Goal: Transaction & Acquisition: Purchase product/service

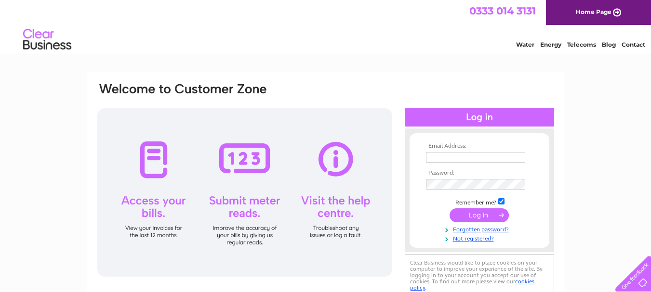
type input "info@kingkebab.uk"
click at [471, 212] on input "submit" at bounding box center [478, 215] width 59 height 13
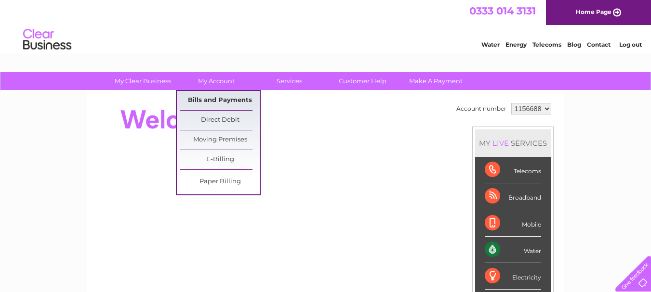
click at [228, 95] on link "Bills and Payments" at bounding box center [219, 100] width 79 height 19
click at [228, 100] on link "Bills and Payments" at bounding box center [219, 100] width 79 height 19
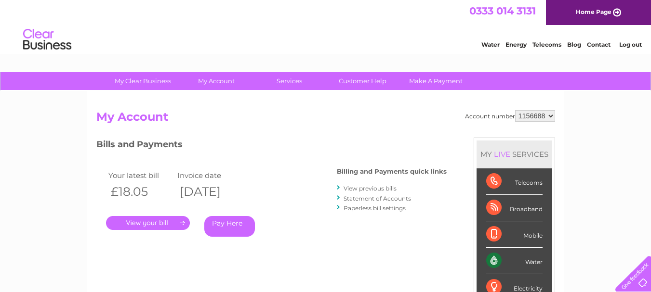
click at [154, 224] on link "." at bounding box center [148, 223] width 84 height 14
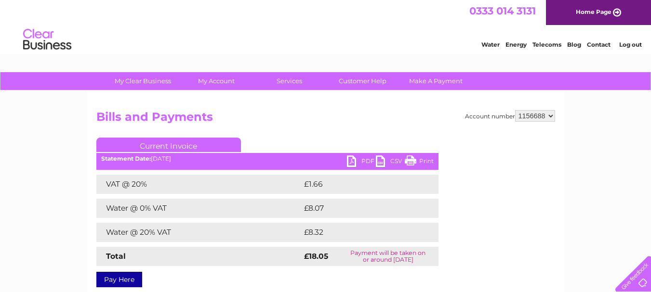
click at [131, 279] on link "Pay Here" at bounding box center [119, 279] width 46 height 15
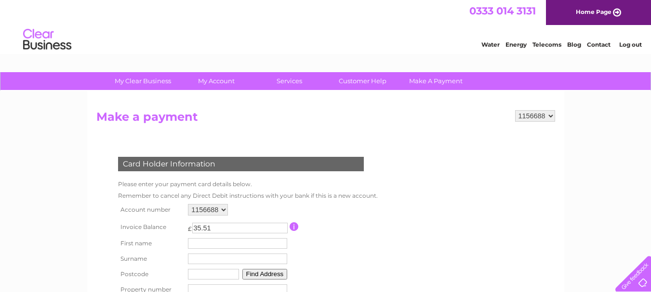
click at [43, 43] on img at bounding box center [47, 39] width 49 height 29
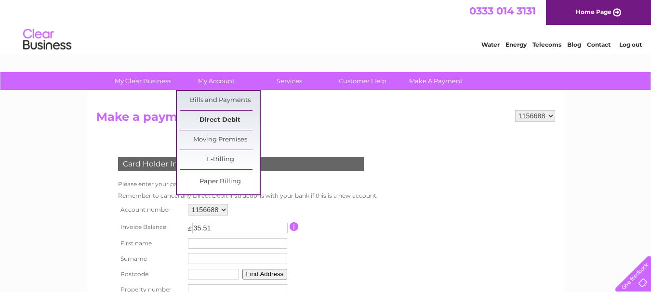
click at [215, 120] on link "Direct Debit" at bounding box center [219, 120] width 79 height 19
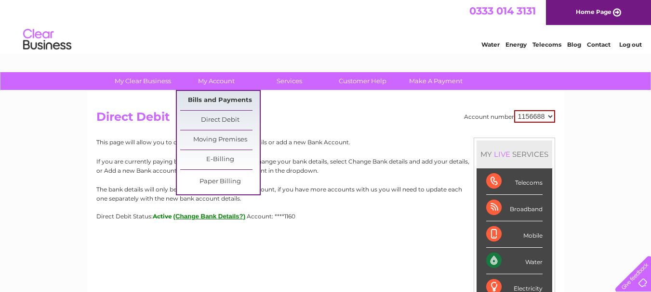
click at [210, 100] on link "Bills and Payments" at bounding box center [219, 100] width 79 height 19
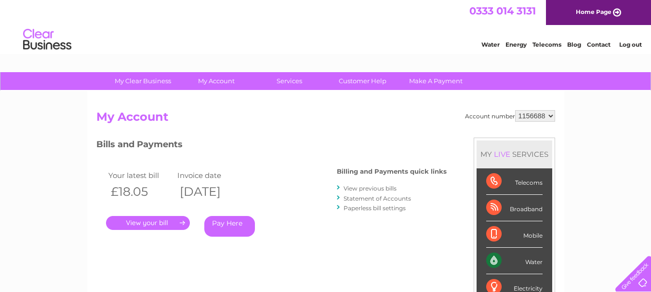
click at [226, 220] on link "Pay Here" at bounding box center [229, 226] width 51 height 21
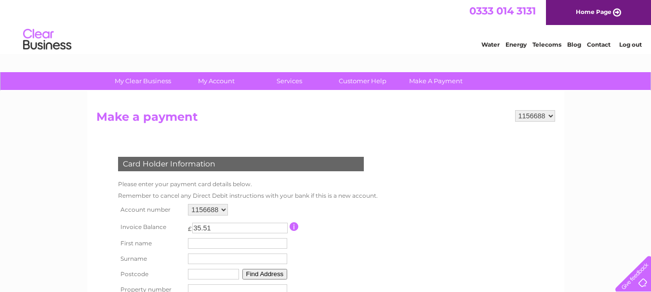
drag, startPoint x: 655, startPoint y: 166, endPoint x: 511, endPoint y: 47, distance: 186.8
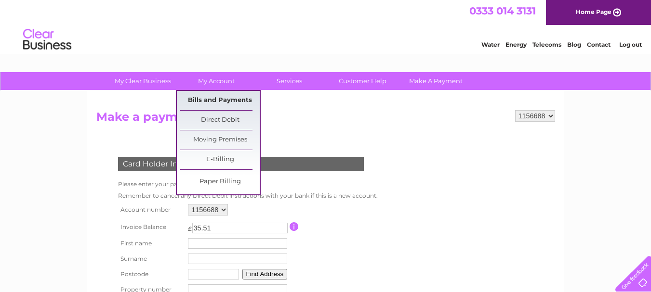
click at [213, 98] on link "Bills and Payments" at bounding box center [219, 100] width 79 height 19
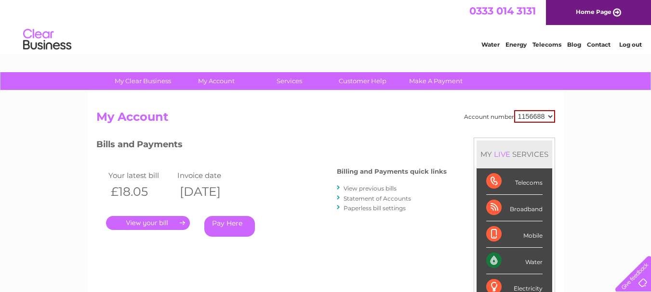
click at [140, 226] on link "." at bounding box center [148, 223] width 84 height 14
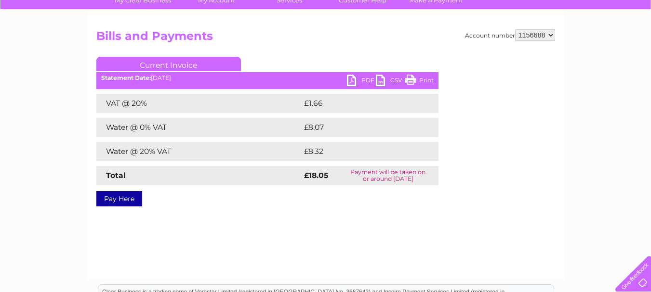
scroll to position [63, 0]
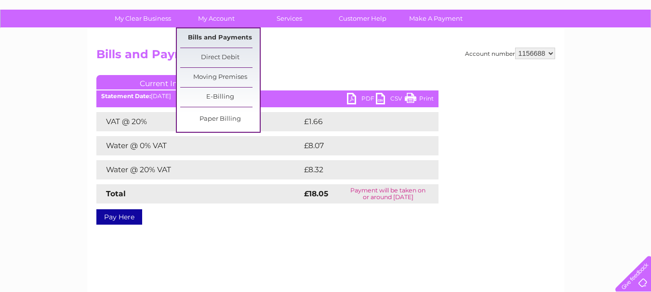
click at [223, 39] on link "Bills and Payments" at bounding box center [219, 37] width 79 height 19
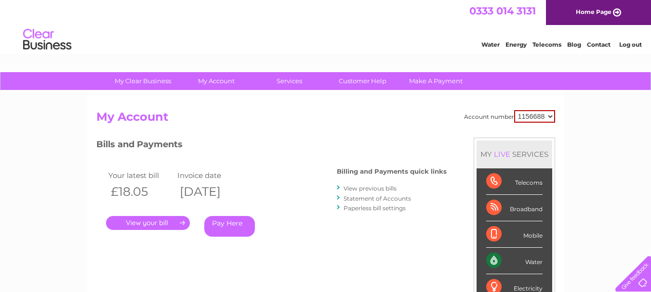
click at [363, 193] on li "View previous bills" at bounding box center [392, 188] width 110 height 10
click at [365, 189] on link "View previous bills" at bounding box center [369, 188] width 53 height 7
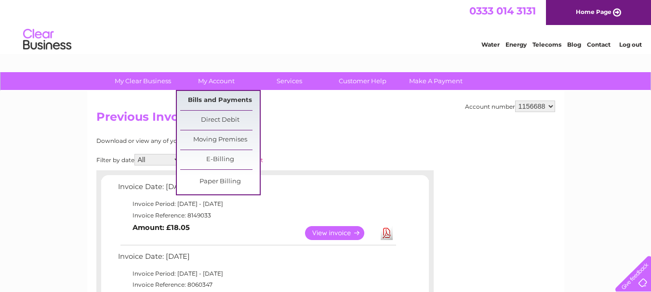
click at [218, 100] on link "Bills and Payments" at bounding box center [219, 100] width 79 height 19
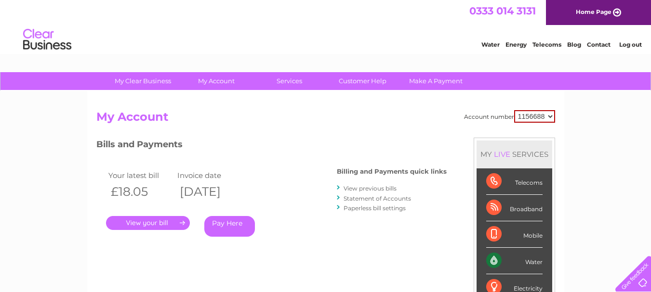
click at [225, 221] on link "Pay Here" at bounding box center [229, 226] width 51 height 21
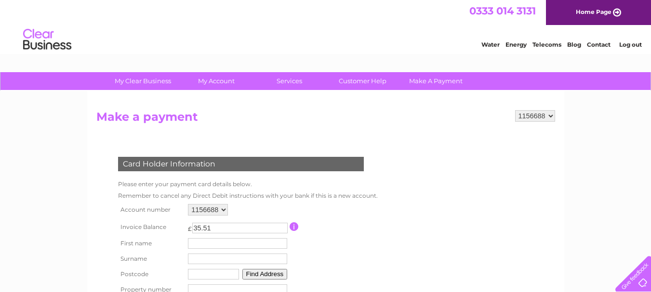
click at [200, 245] on input "text" at bounding box center [237, 243] width 99 height 11
type input "Golam"
type input "Kibriya"
type input "TR14 7DH"
type input "1"
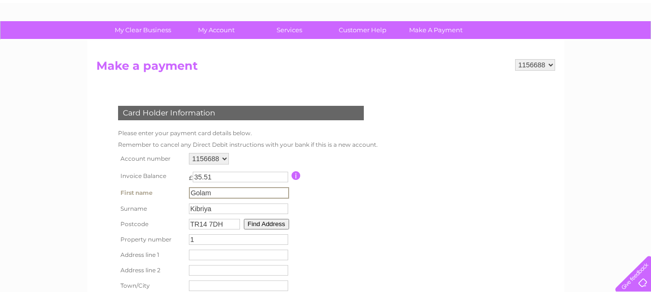
scroll to position [101, 0]
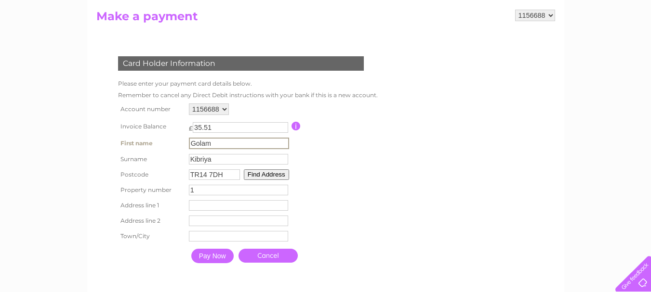
click at [274, 173] on button "Find Address" at bounding box center [266, 175] width 45 height 11
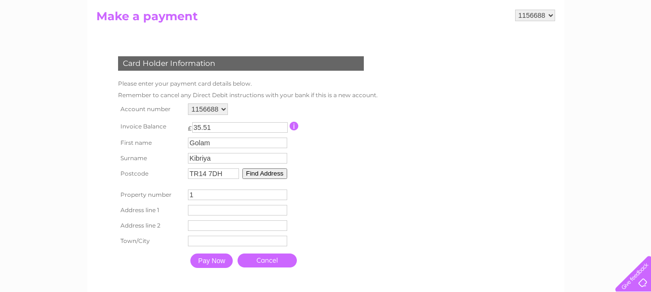
click at [229, 205] on input "text" at bounding box center [237, 210] width 99 height 11
click at [202, 199] on input "1" at bounding box center [237, 195] width 99 height 11
click at [360, 157] on table "Account number 1156688 Invoice Balance £ 35.51 First name [PERSON_NAME] Surname…" at bounding box center [246, 187] width 260 height 172
click at [277, 174] on button "Find Address" at bounding box center [264, 174] width 45 height 11
click at [222, 199] on input "1" at bounding box center [237, 195] width 99 height 11
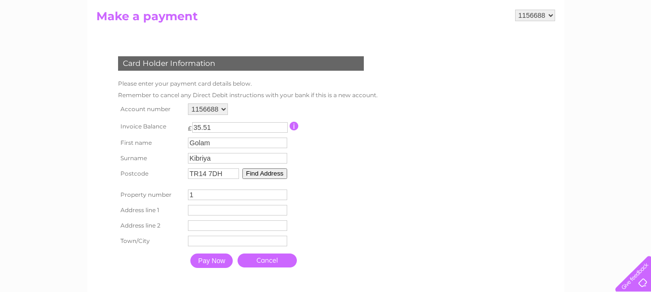
click at [207, 218] on td "Address Line Two" at bounding box center [237, 225] width 104 height 15
click at [221, 207] on input "text" at bounding box center [239, 211] width 100 height 12
click at [205, 191] on input "1" at bounding box center [238, 195] width 99 height 11
click at [216, 175] on input "TR14 7DH" at bounding box center [213, 174] width 51 height 11
click at [225, 175] on input "TR14 7DH" at bounding box center [213, 174] width 51 height 11
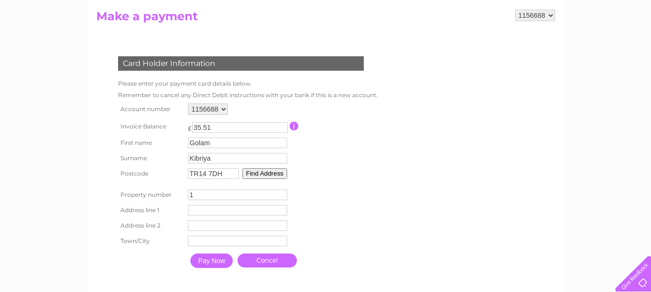
click at [225, 175] on input "TR14 7DH" at bounding box center [213, 174] width 51 height 11
type input "="
click at [225, 175] on input "text" at bounding box center [213, 174] width 51 height 11
type input "TR26 2LR"
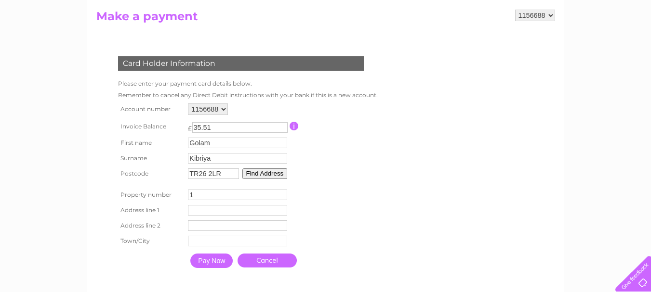
click at [270, 172] on button "Find Address" at bounding box center [264, 174] width 45 height 11
click at [244, 194] on input "1" at bounding box center [237, 195] width 99 height 11
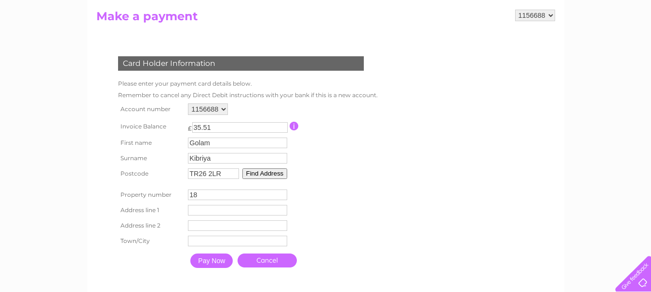
type input "18"
click at [255, 219] on td "Address Line Two" at bounding box center [237, 225] width 104 height 15
click at [229, 210] on input "text" at bounding box center [239, 211] width 100 height 12
type input "18 Chapel Street"
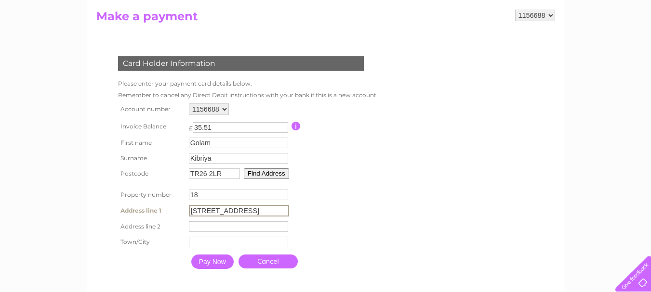
type input "Saint Ives"
click at [211, 263] on input "Pay Now" at bounding box center [211, 261] width 42 height 14
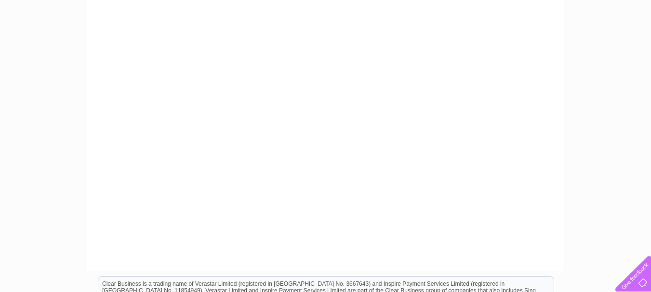
scroll to position [310, 0]
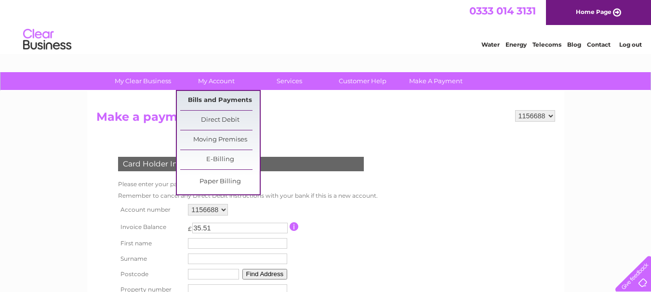
click at [204, 96] on link "Bills and Payments" at bounding box center [219, 100] width 79 height 19
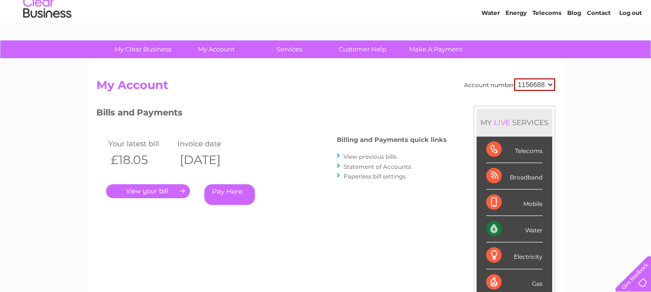
scroll to position [35, 0]
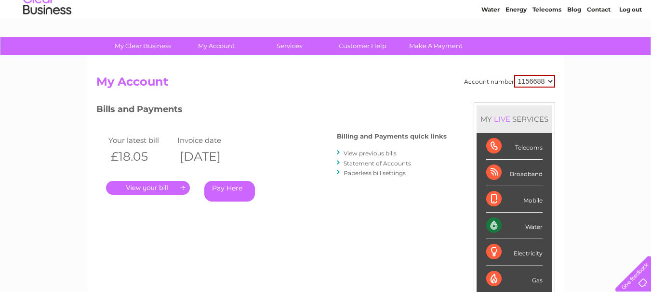
click at [154, 187] on link "." at bounding box center [148, 188] width 84 height 14
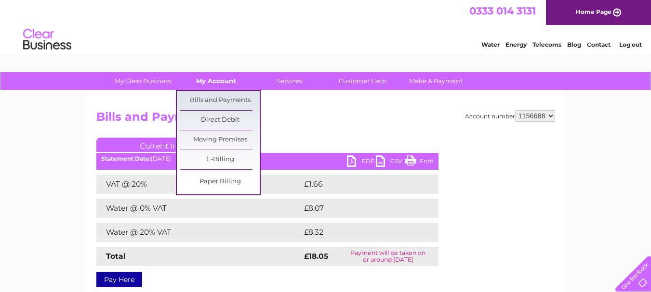
click at [208, 87] on link "My Account" at bounding box center [215, 81] width 79 height 18
click at [219, 101] on link "Bills and Payments" at bounding box center [219, 100] width 79 height 19
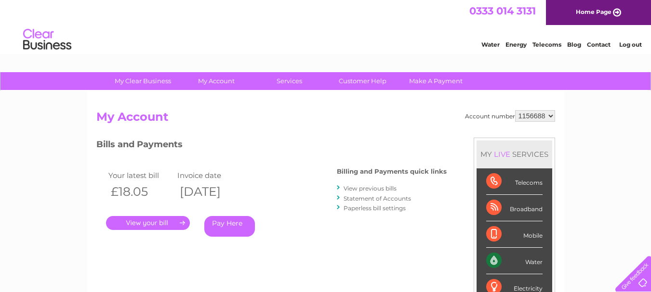
click at [241, 223] on link "Pay Here" at bounding box center [229, 226] width 51 height 21
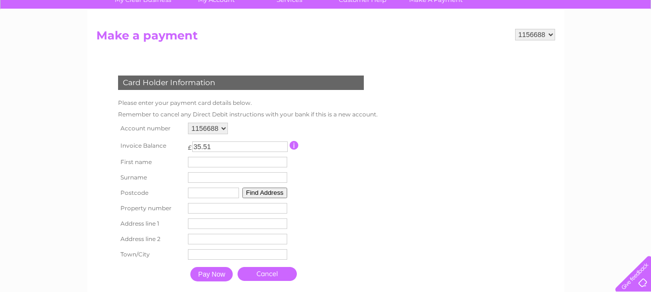
scroll to position [92, 0]
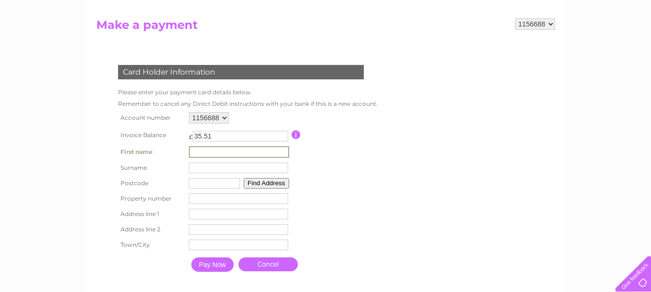
click at [223, 152] on input "text" at bounding box center [239, 152] width 100 height 12
type input "Golam"
type input "Kibriya"
type input "TR14 7DH"
type input "1"
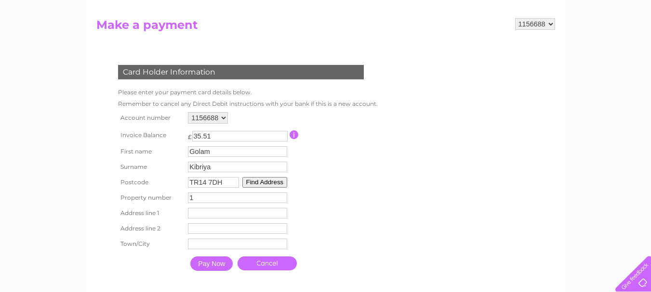
click at [235, 184] on input "TR14 7DH" at bounding box center [213, 182] width 51 height 11
drag, startPoint x: 227, startPoint y: 182, endPoint x: 191, endPoint y: 186, distance: 36.4
click at [191, 186] on input "TR14 7DH" at bounding box center [213, 182] width 51 height 11
click at [216, 191] on td "1 Property Number" at bounding box center [237, 197] width 104 height 15
click at [217, 198] on input "1" at bounding box center [237, 198] width 99 height 11
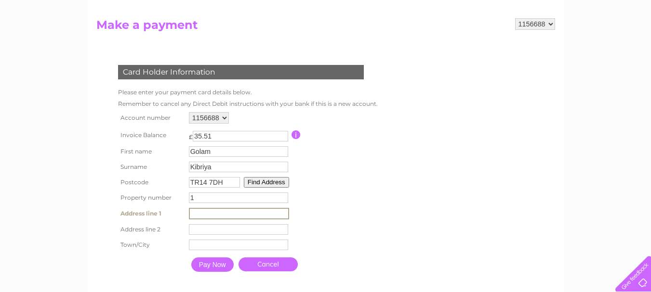
click at [212, 211] on input "text" at bounding box center [239, 214] width 100 height 12
click at [208, 243] on input "text" at bounding box center [239, 245] width 100 height 12
type input "CAMBORNE"
type input "1 The Old Pottery"
type input "[GEOGRAPHIC_DATA]"
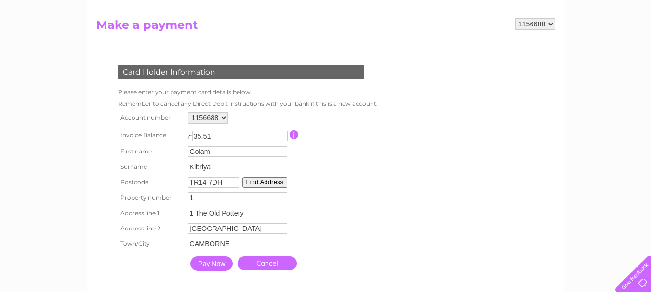
click at [224, 181] on input "TR14 7DH" at bounding box center [213, 182] width 51 height 11
type input "TR14 8jz"
click at [252, 181] on button "Find Address" at bounding box center [264, 182] width 45 height 11
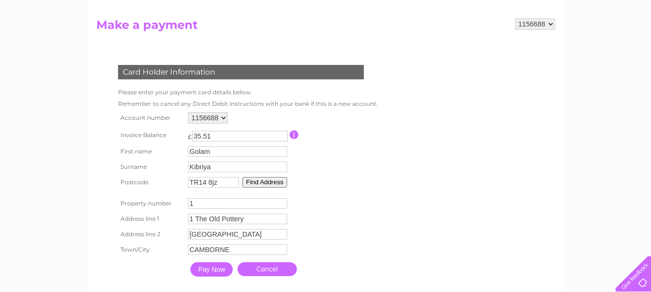
click at [217, 206] on input "1" at bounding box center [237, 203] width 99 height 11
click at [311, 222] on table "Account number 1156688 Invoice Balance £ 35.51 First name [PERSON_NAME] Surname…" at bounding box center [246, 196] width 260 height 172
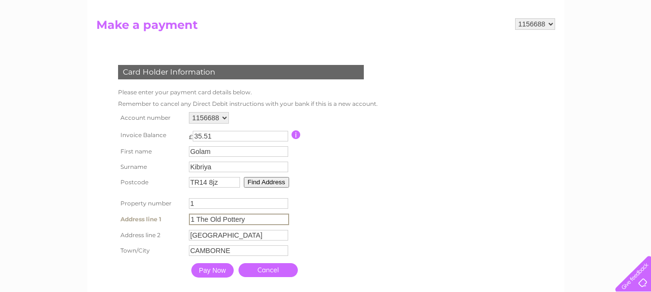
click at [244, 220] on input "1 The Old Pottery" at bounding box center [239, 220] width 100 height 12
click at [248, 220] on input "1 The Old Pottery" at bounding box center [239, 220] width 100 height 12
drag, startPoint x: 248, startPoint y: 219, endPoint x: 196, endPoint y: 220, distance: 51.0
click at [196, 220] on input "1 The Old Pottery" at bounding box center [239, 220] width 100 height 12
type input "1 commercial square"
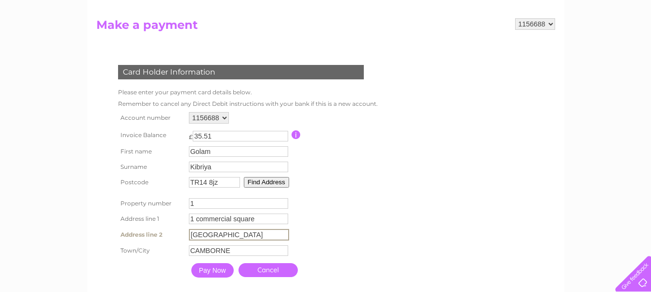
click at [241, 236] on input "[GEOGRAPHIC_DATA]" at bounding box center [239, 235] width 100 height 12
type input "C"
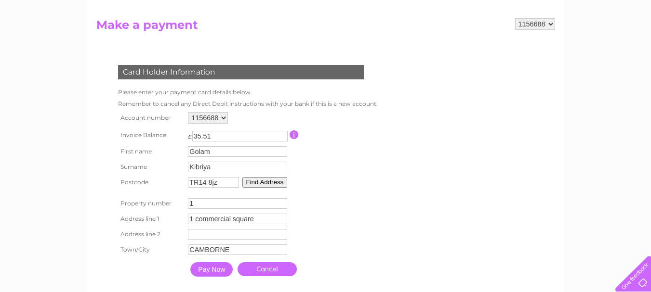
click at [226, 269] on input "Pay Now" at bounding box center [211, 269] width 42 height 14
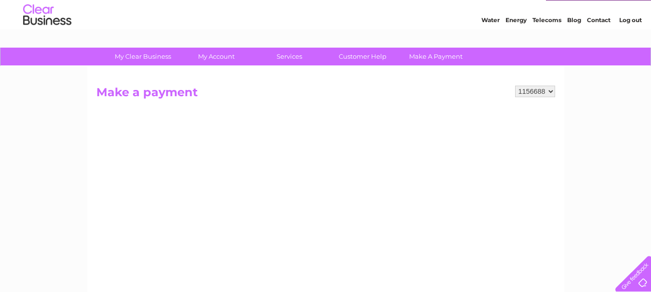
scroll to position [0, 0]
